Goal: Find specific page/section: Find specific page/section

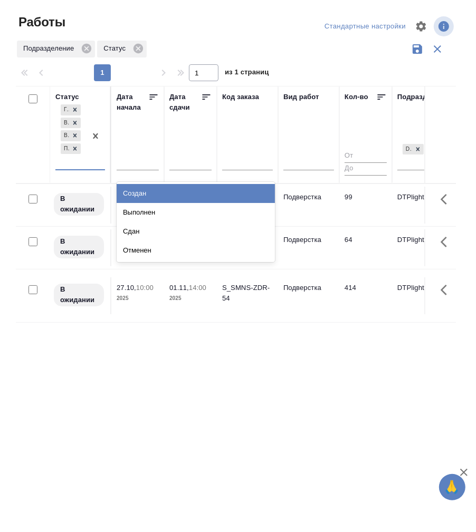
click at [84, 167] on div "[PERSON_NAME] к работе В работе В ожидании Подбор" at bounding box center [70, 135] width 31 height 67
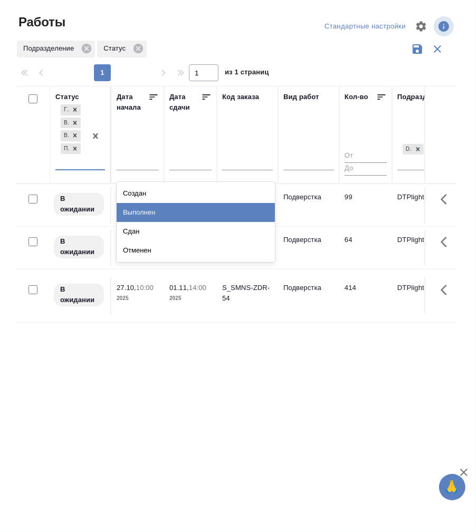
click at [147, 208] on div "Выполнен" at bounding box center [196, 212] width 158 height 19
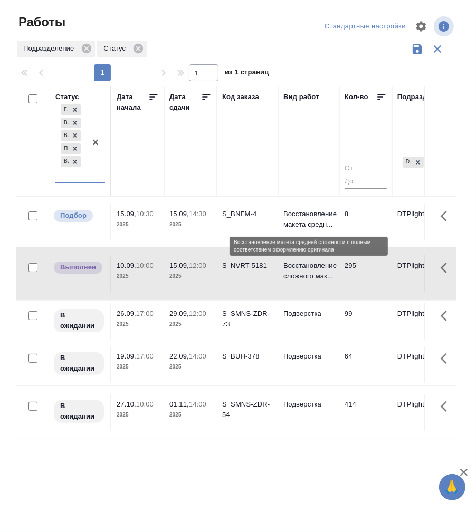
click at [313, 211] on p "Восстановление макета средн..." at bounding box center [308, 219] width 51 height 21
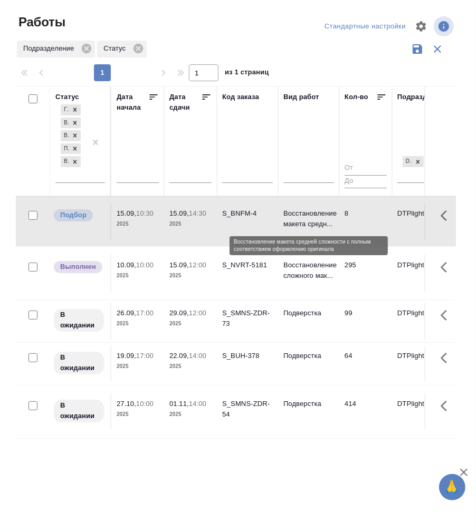
click at [313, 211] on p "Восстановление макета средн..." at bounding box center [308, 218] width 51 height 21
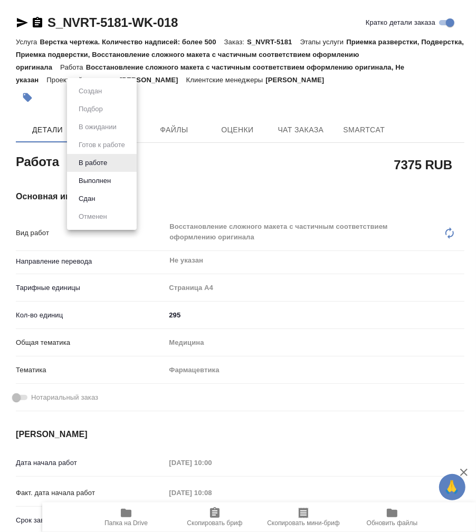
click at [86, 169] on body "🙏 .cls-1 fill:#fff; AWATERA Работы 0 Чаты График Выйти S_NVRT-5181-WK-018 Кратк…" at bounding box center [238, 266] width 476 height 532
click at [101, 182] on button "Выполнен" at bounding box center [94, 181] width 38 height 12
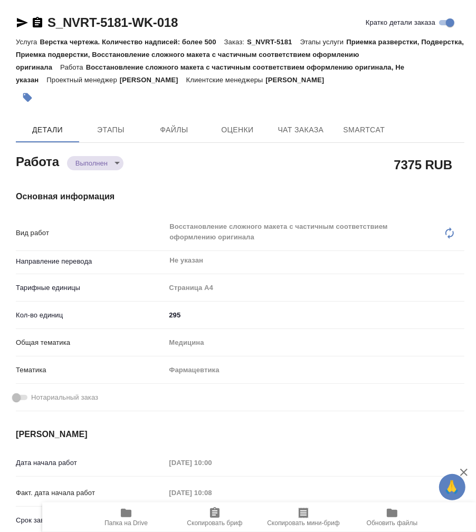
type textarea "x"
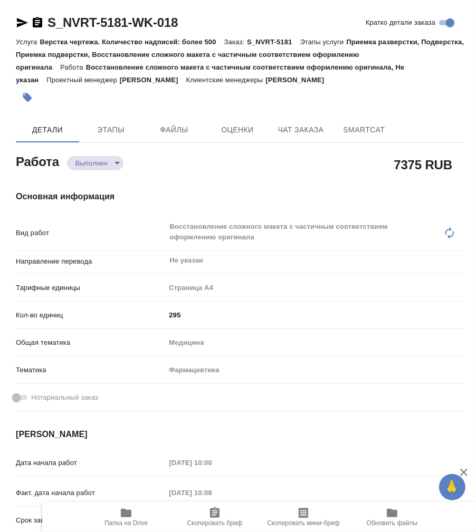
type textarea "x"
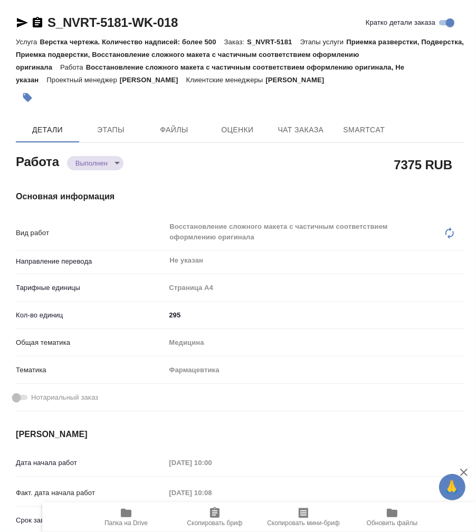
type textarea "x"
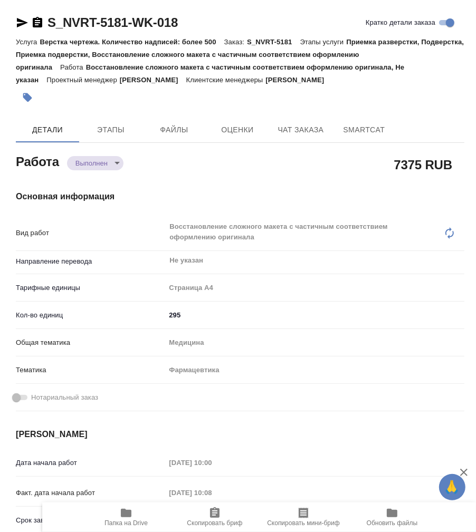
type textarea "x"
